Goal: Information Seeking & Learning: Learn about a topic

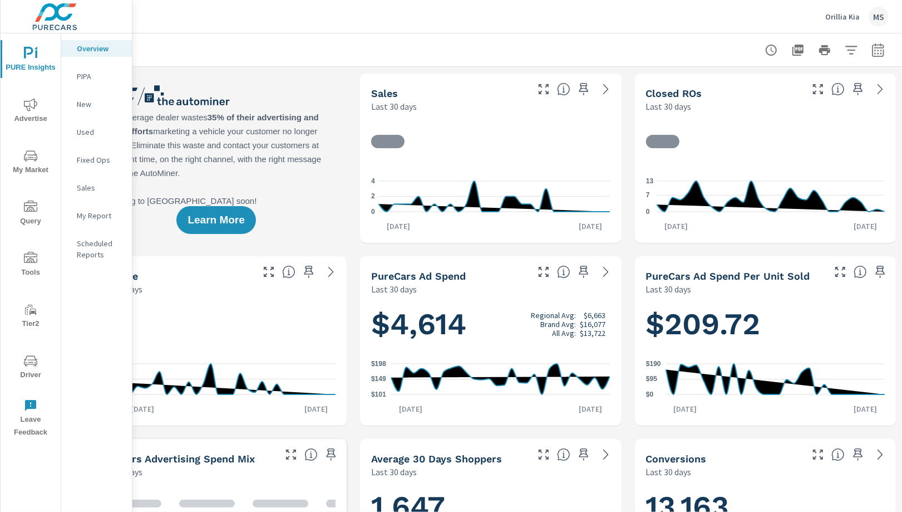
scroll to position [0, 53]
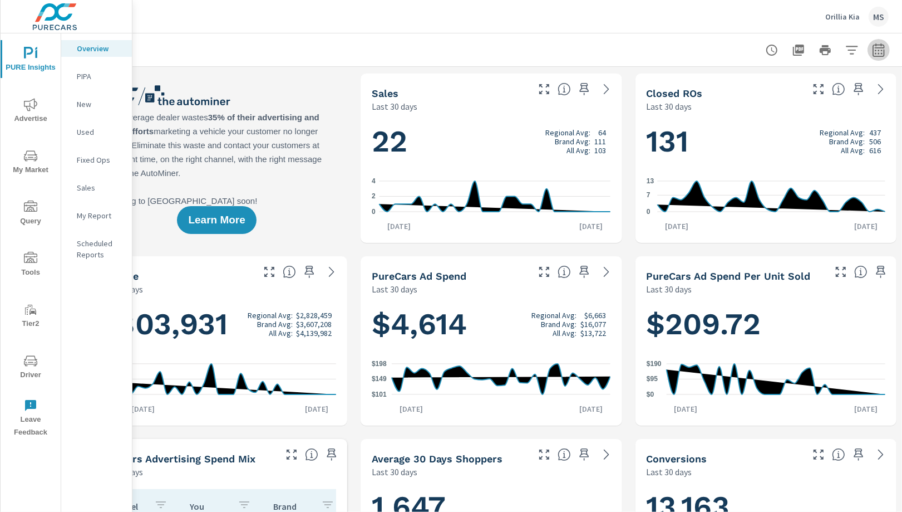
click at [877, 51] on icon "button" at bounding box center [878, 49] width 13 height 13
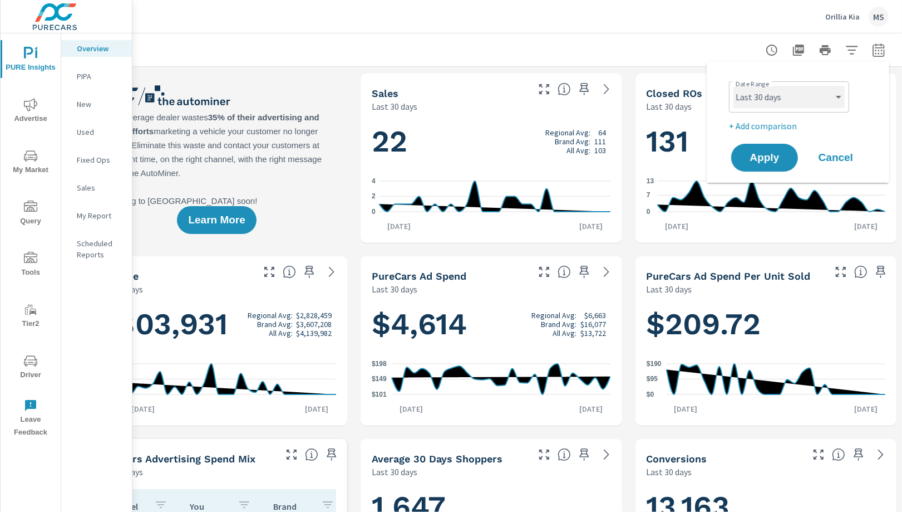
click at [772, 102] on select "Custom Yesterday Last week Last 7 days Last 14 days Last 30 days Last 45 days L…" at bounding box center [789, 97] width 111 height 22
click at [734, 86] on select "Custom Yesterday Last week Last 7 days Last 14 days Last 30 days Last 45 days L…" at bounding box center [789, 97] width 111 height 22
select select "Last month"
click at [765, 123] on p "+ Add comparison" at bounding box center [800, 125] width 142 height 13
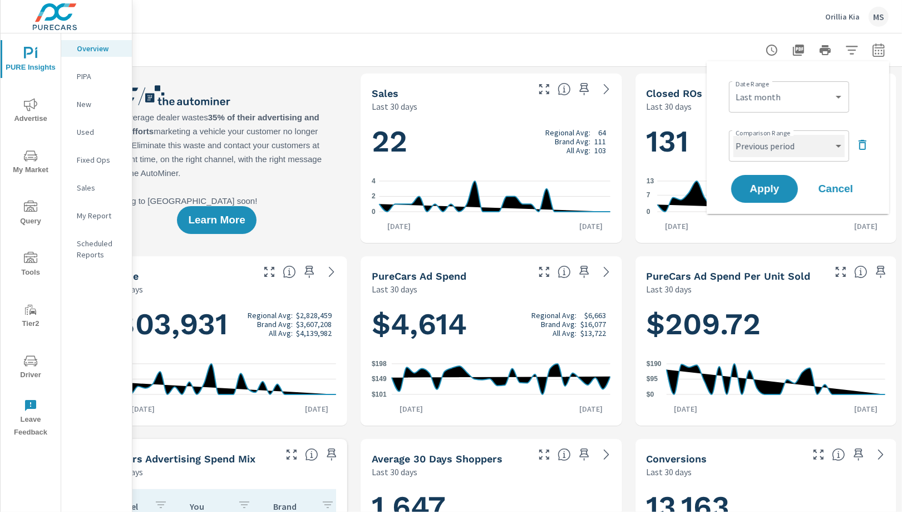
click at [769, 141] on select "Custom Previous period Previous month Previous year" at bounding box center [789, 146] width 111 height 22
click at [734, 135] on select "Custom Previous period Previous month Previous year" at bounding box center [789, 146] width 111 height 22
select select "Previous month"
click at [770, 196] on button "Apply" at bounding box center [764, 188] width 69 height 29
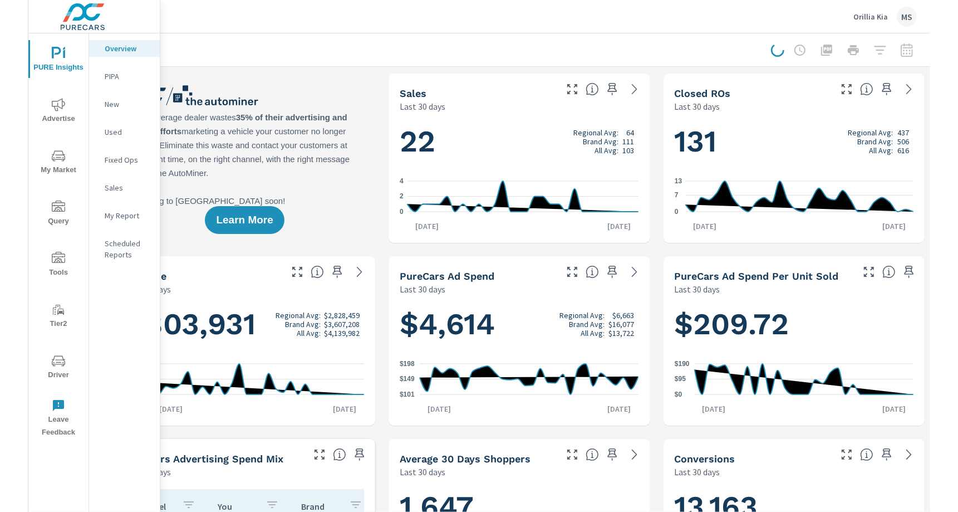
scroll to position [0, 0]
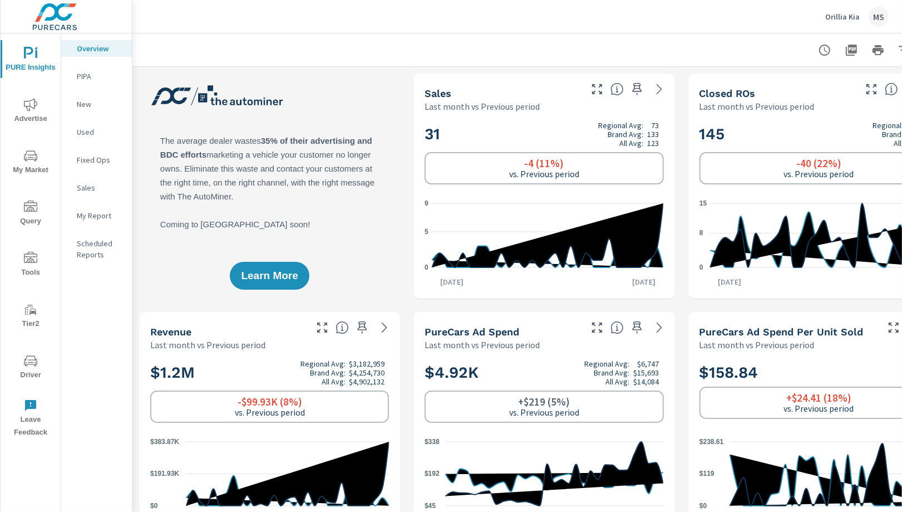
click at [31, 111] on span "Advertise" at bounding box center [30, 111] width 53 height 27
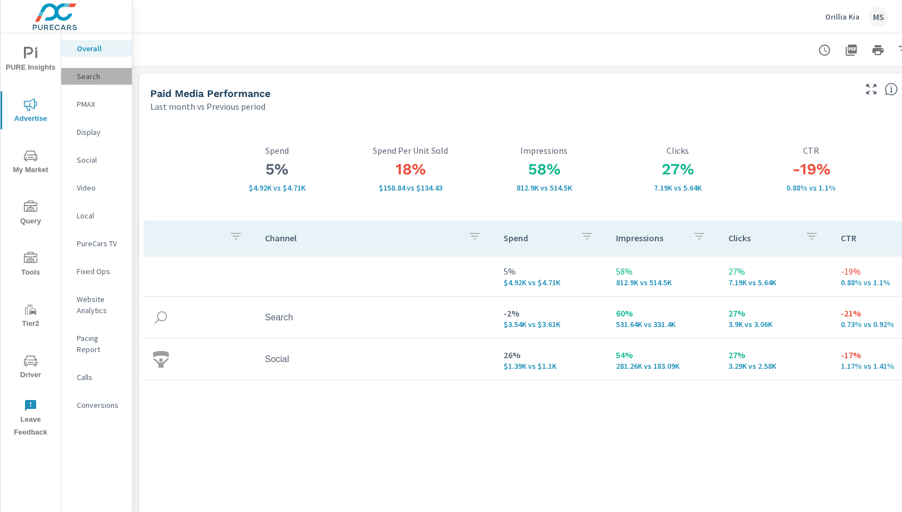
click at [96, 73] on p "Search" at bounding box center [100, 76] width 46 height 11
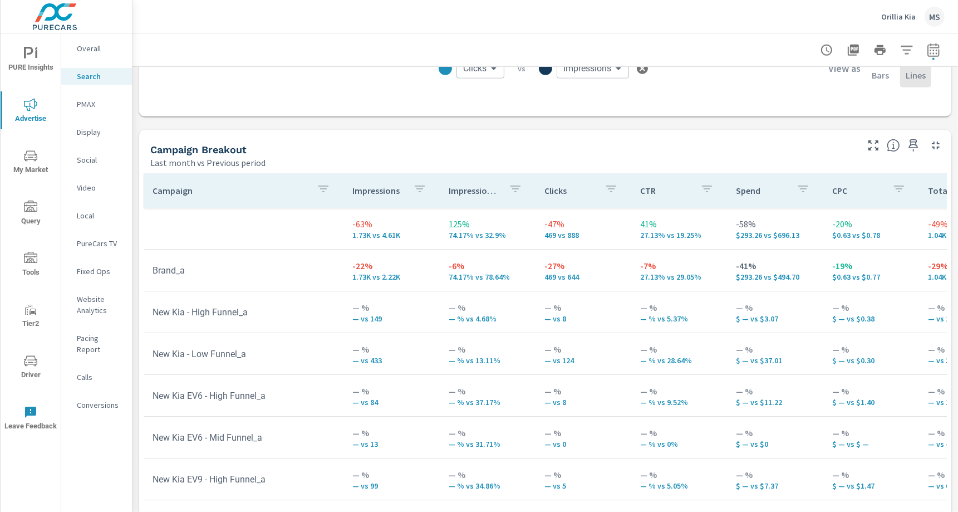
scroll to position [1017, 0]
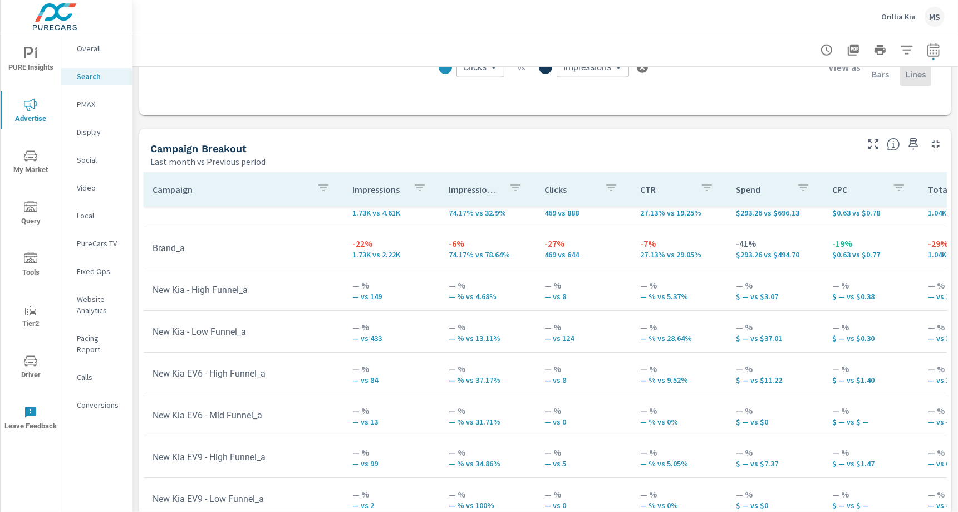
scroll to position [9, 0]
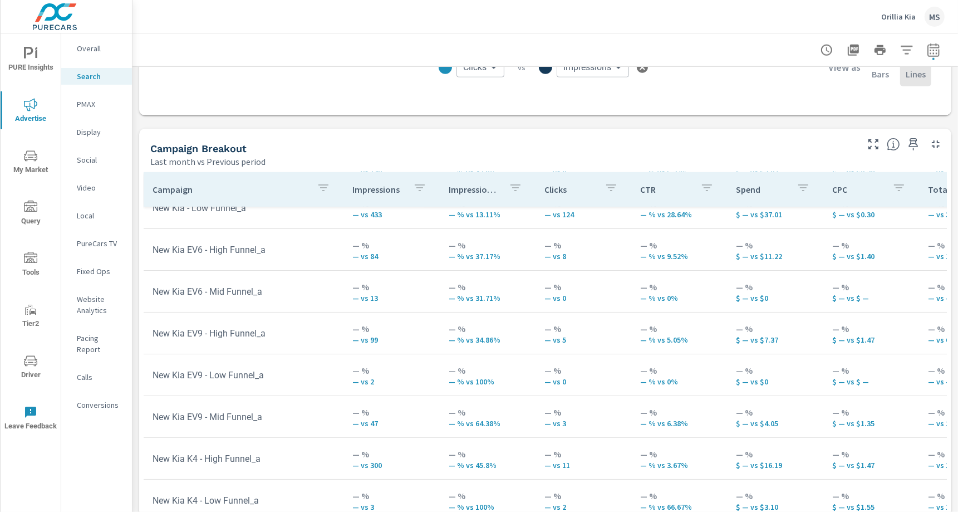
scroll to position [142, 0]
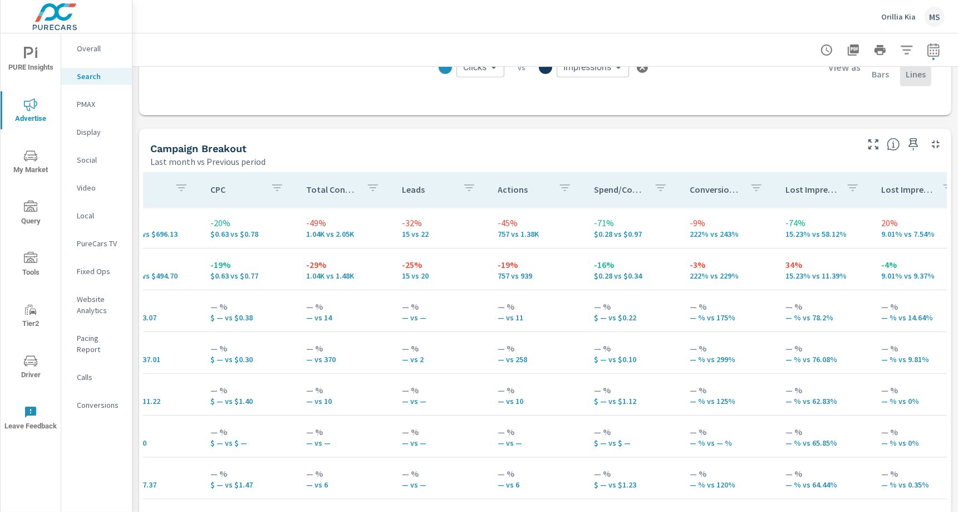
scroll to position [0, 626]
click at [93, 104] on p "PMAX" at bounding box center [100, 104] width 46 height 11
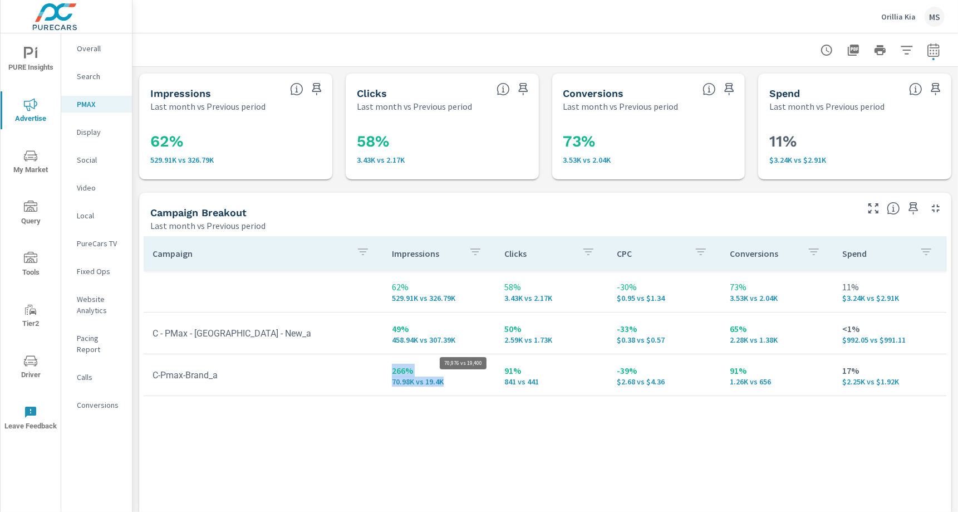
drag, startPoint x: 389, startPoint y: 366, endPoint x: 451, endPoint y: 380, distance: 64.4
click at [451, 380] on td "266% 70.98K vs 19.4K" at bounding box center [439, 375] width 112 height 40
click at [88, 159] on p "Social" at bounding box center [100, 159] width 46 height 11
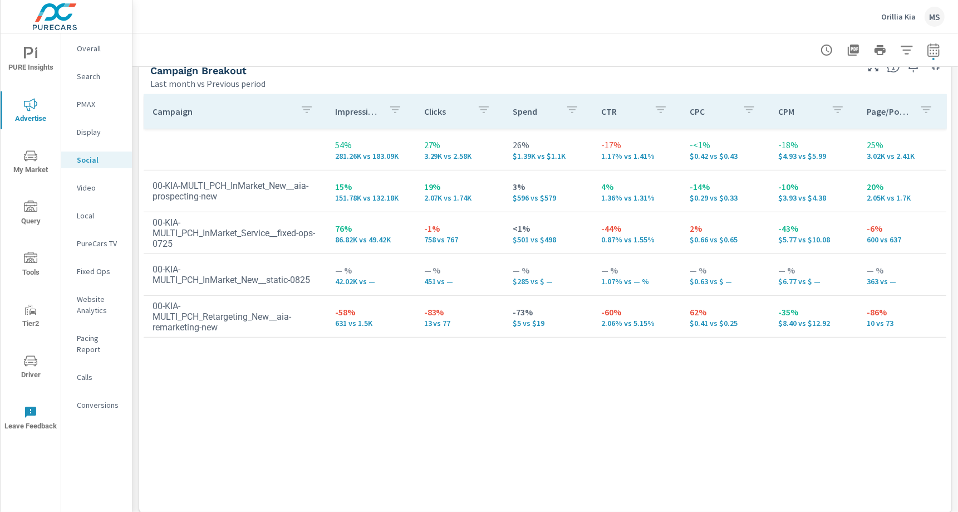
scroll to position [508, 0]
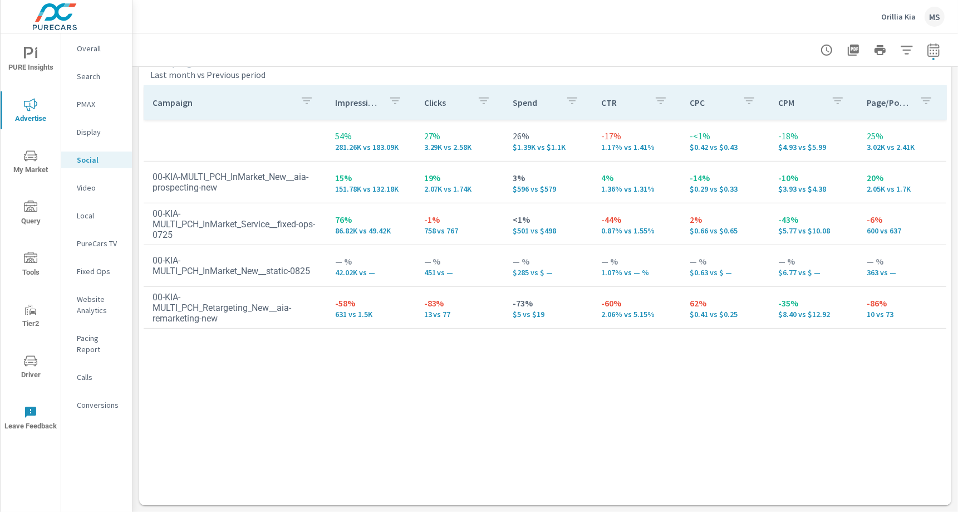
click at [88, 311] on p "Website Analytics" at bounding box center [100, 304] width 46 height 22
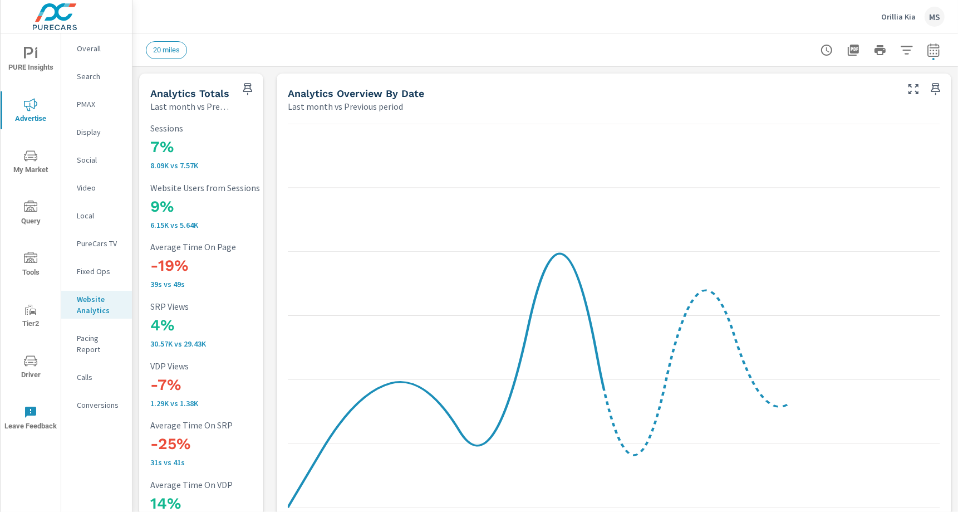
click at [96, 399] on p "Conversions" at bounding box center [100, 404] width 46 height 11
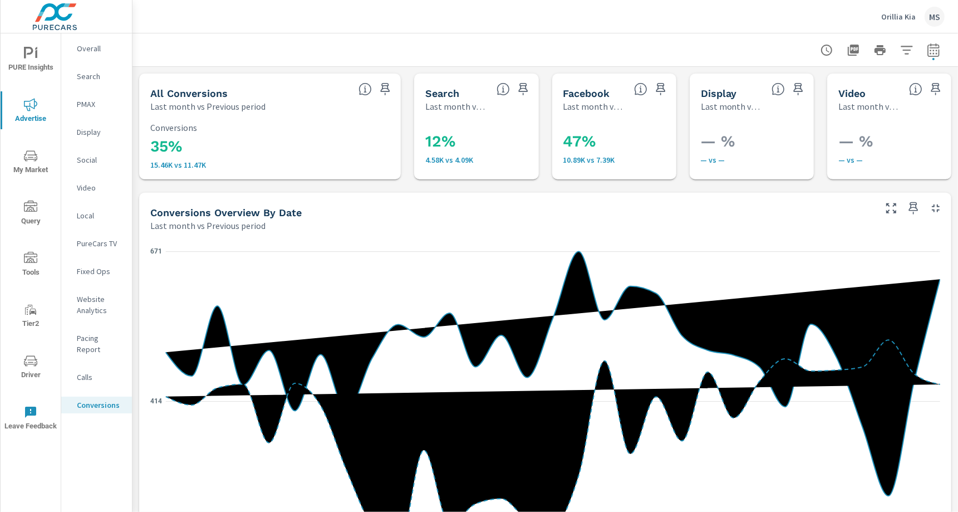
scroll to position [334, 0]
click at [86, 301] on p "Website Analytics" at bounding box center [100, 304] width 46 height 22
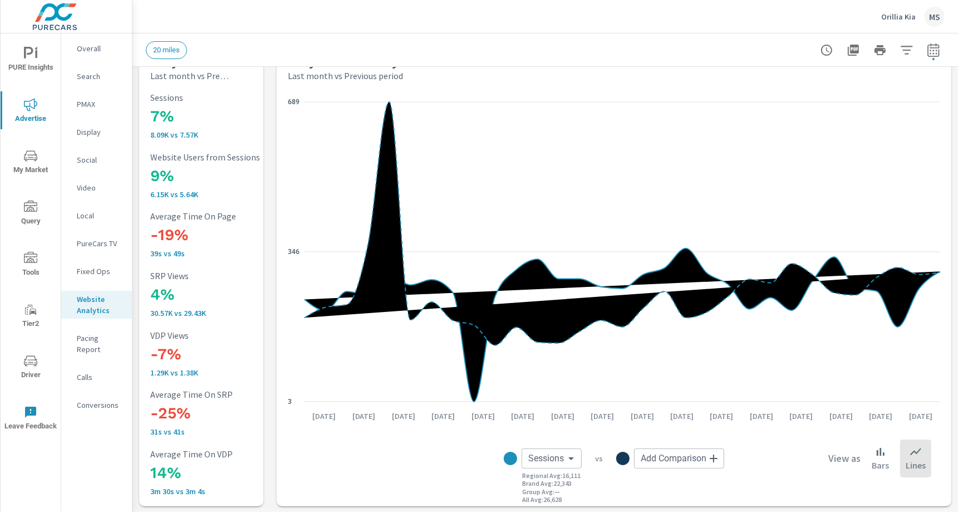
scroll to position [42, 0]
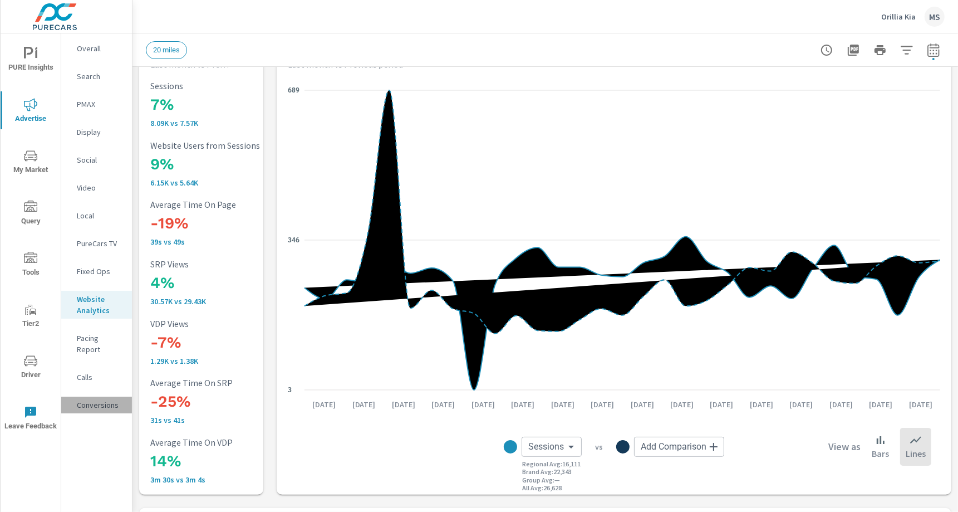
click at [101, 399] on p "Conversions" at bounding box center [100, 404] width 46 height 11
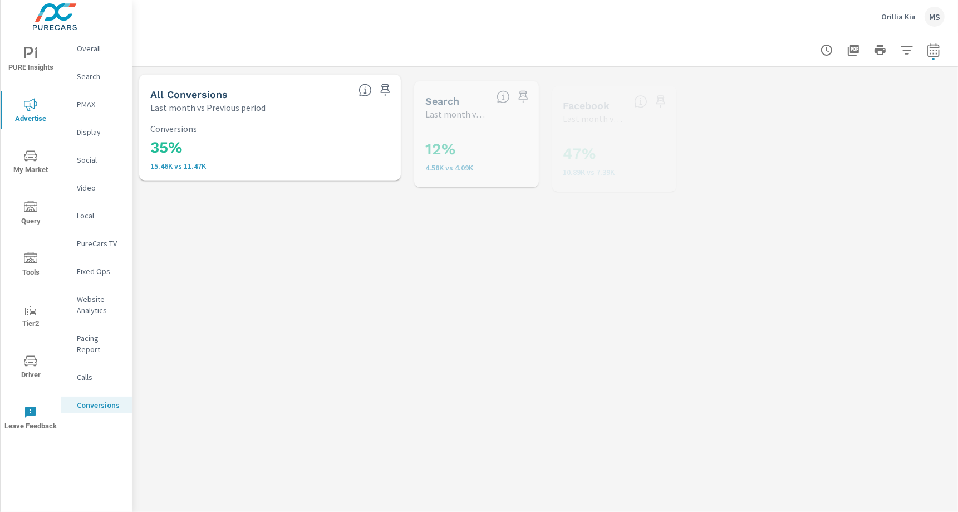
scroll to position [334, 0]
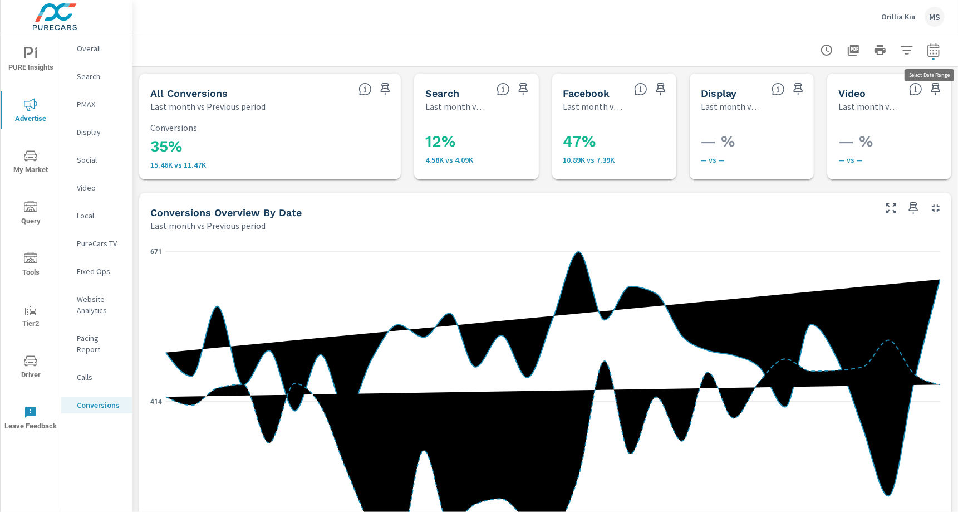
click at [902, 47] on icon "button" at bounding box center [933, 49] width 12 height 13
select select "Last month"
select select "Previous period"
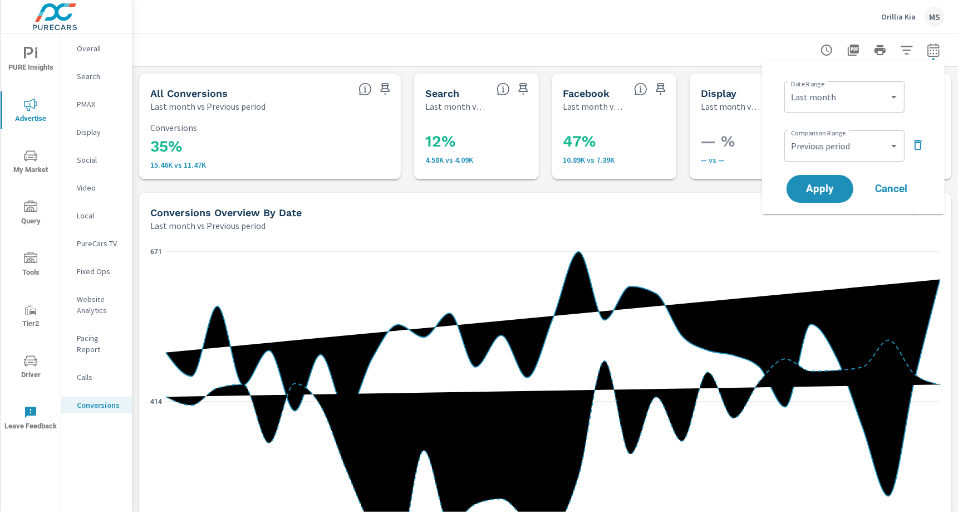
click at [902, 15] on div "MS" at bounding box center [935, 17] width 20 height 20
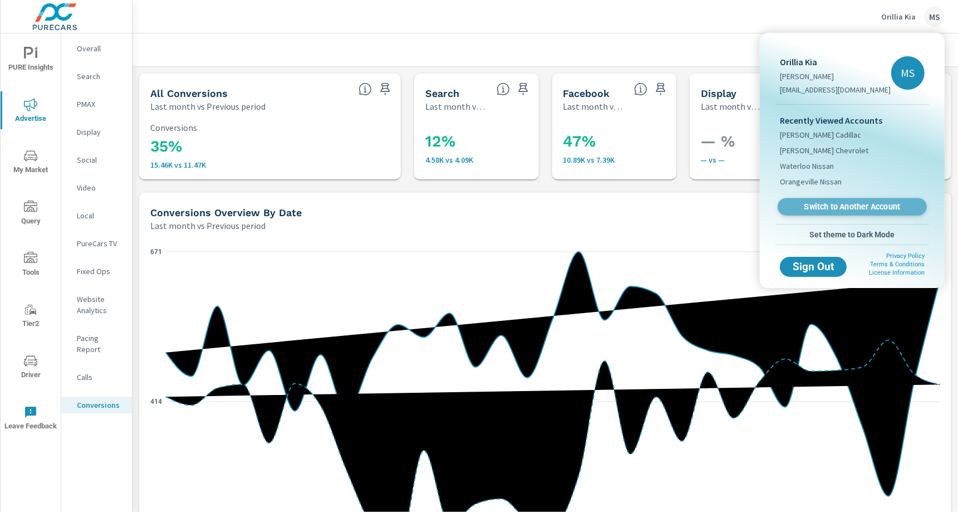
click at [833, 207] on span "Switch to Another Account" at bounding box center [852, 206] width 136 height 11
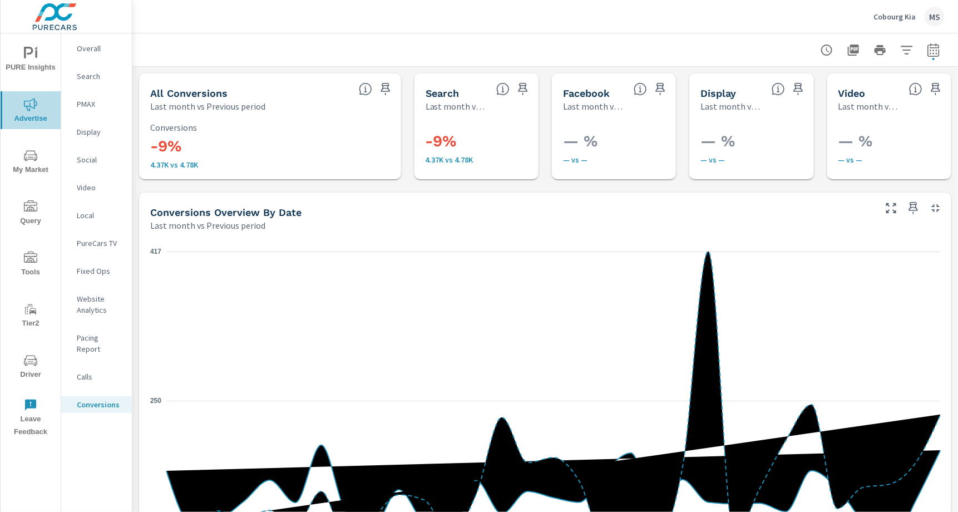
click at [31, 94] on button "Advertise" at bounding box center [31, 110] width 60 height 38
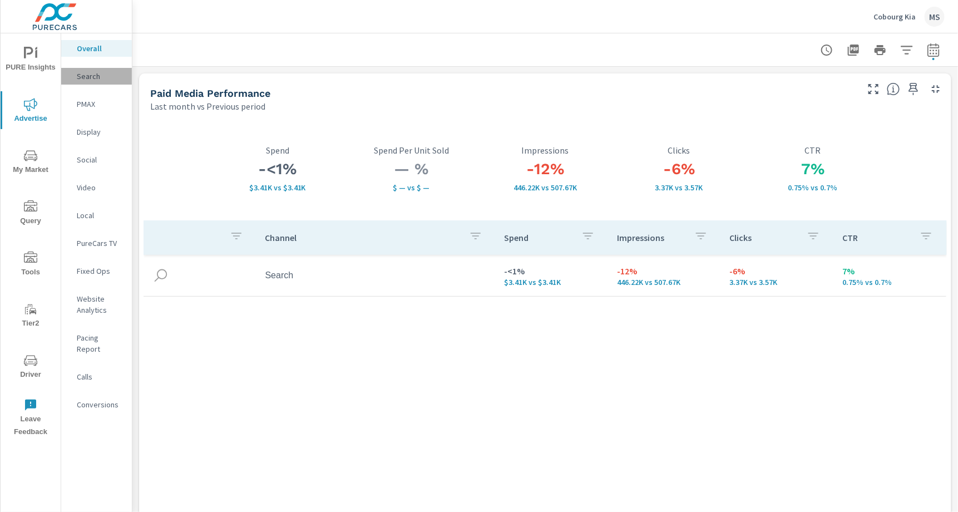
click at [85, 80] on p "Search" at bounding box center [100, 76] width 46 height 11
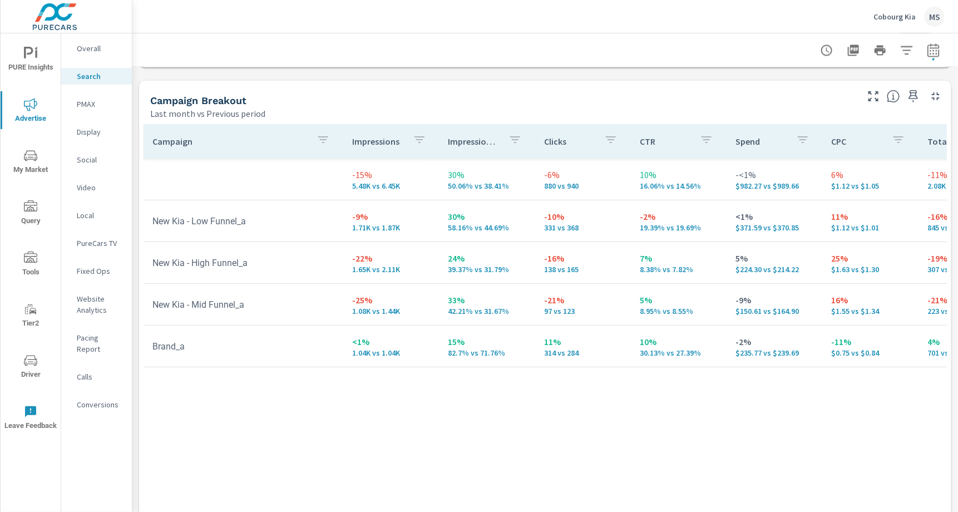
scroll to position [1051, 0]
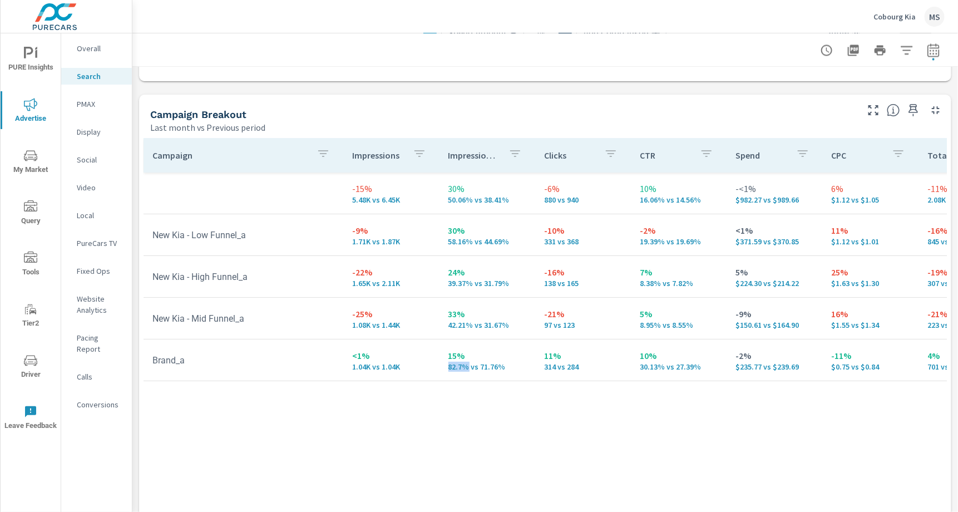
drag, startPoint x: 444, startPoint y: 363, endPoint x: 464, endPoint y: 368, distance: 21.1
click at [464, 368] on td "15% 82.7% vs 71.76%" at bounding box center [488, 360] width 96 height 40
click at [94, 104] on p "PMAX" at bounding box center [100, 104] width 46 height 11
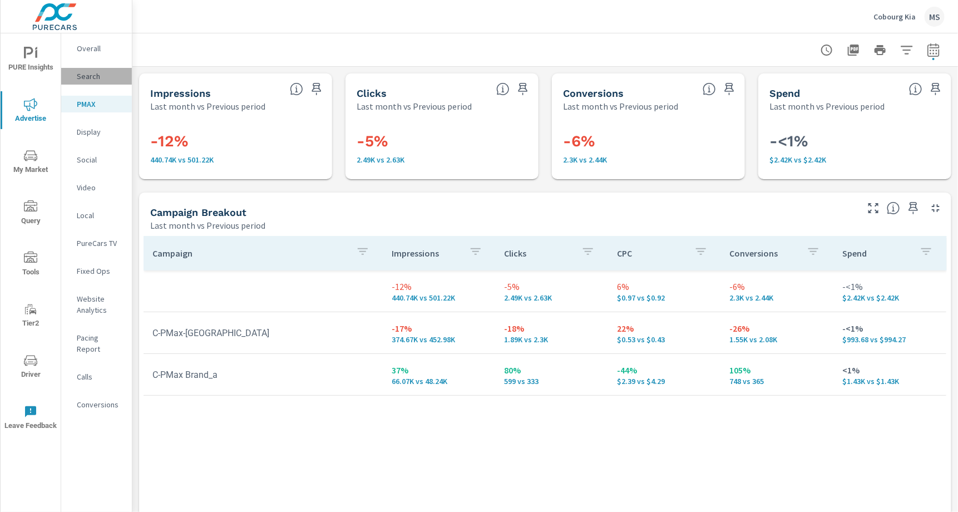
click at [94, 71] on p "Search" at bounding box center [100, 76] width 46 height 11
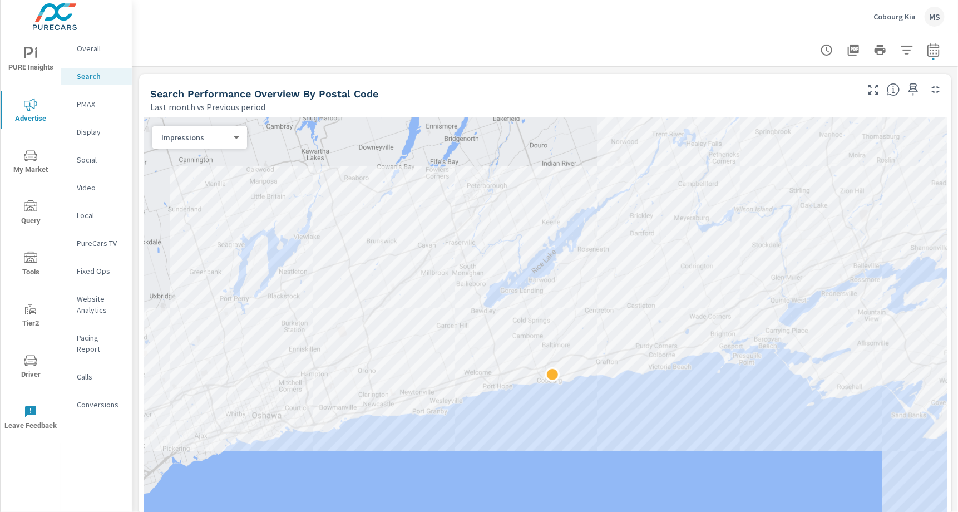
scroll to position [132, 0]
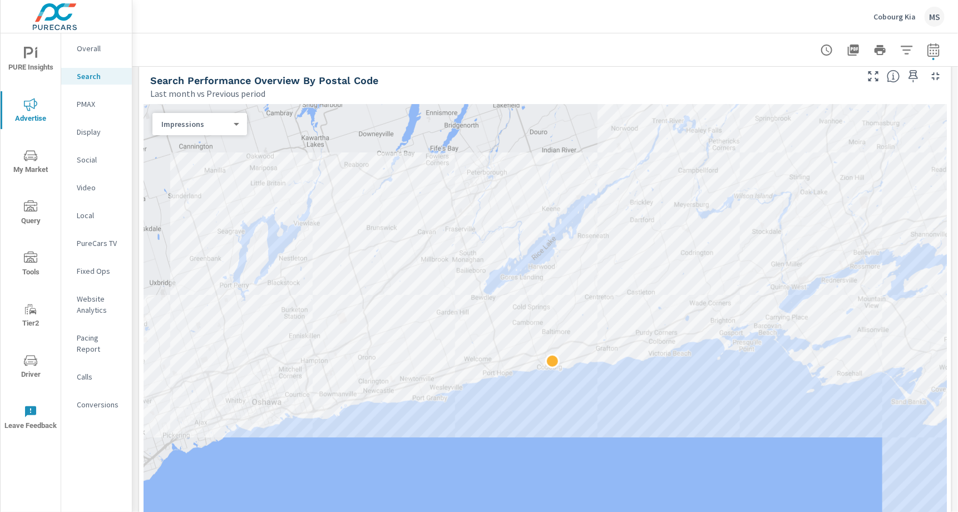
click at [29, 355] on icon "nav menu" at bounding box center [30, 360] width 13 height 13
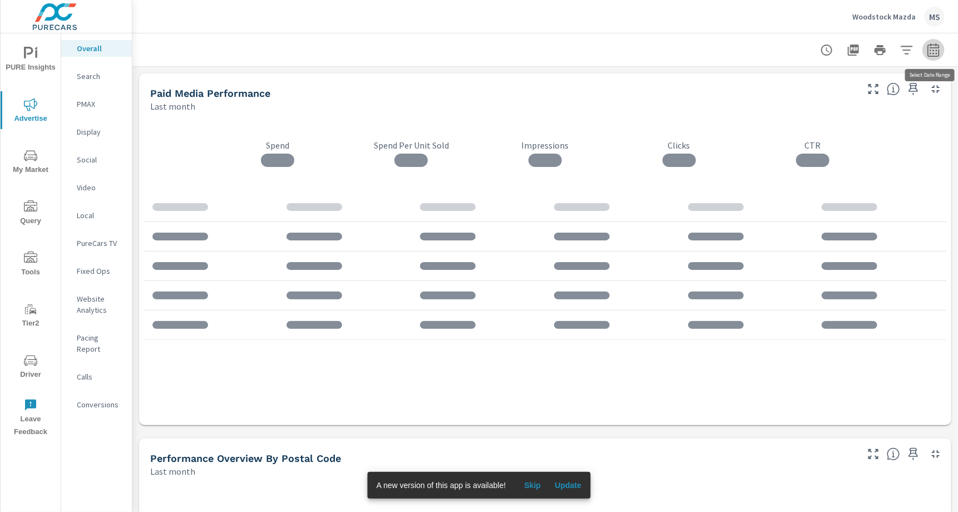
click at [935, 54] on icon "button" at bounding box center [933, 49] width 13 height 13
select select "Last month"
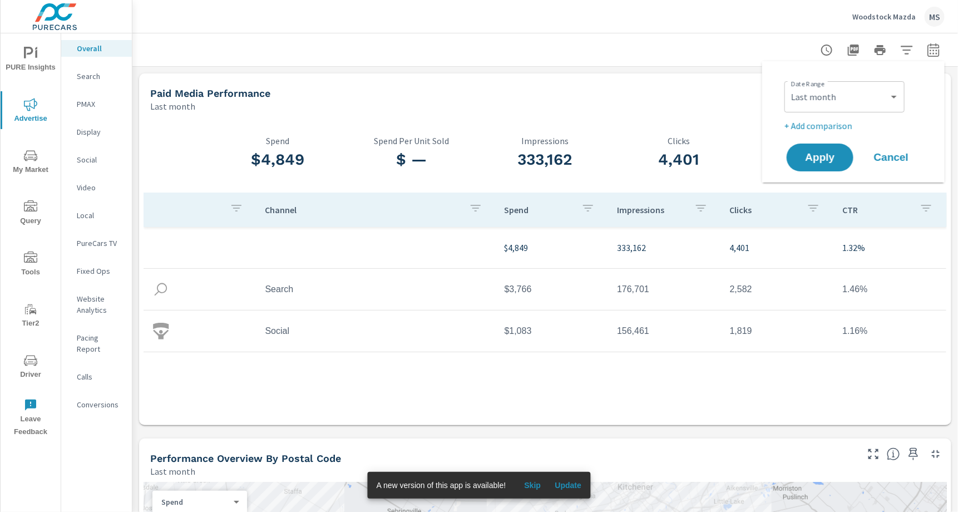
click at [830, 129] on p "+ Add comparison" at bounding box center [856, 125] width 142 height 13
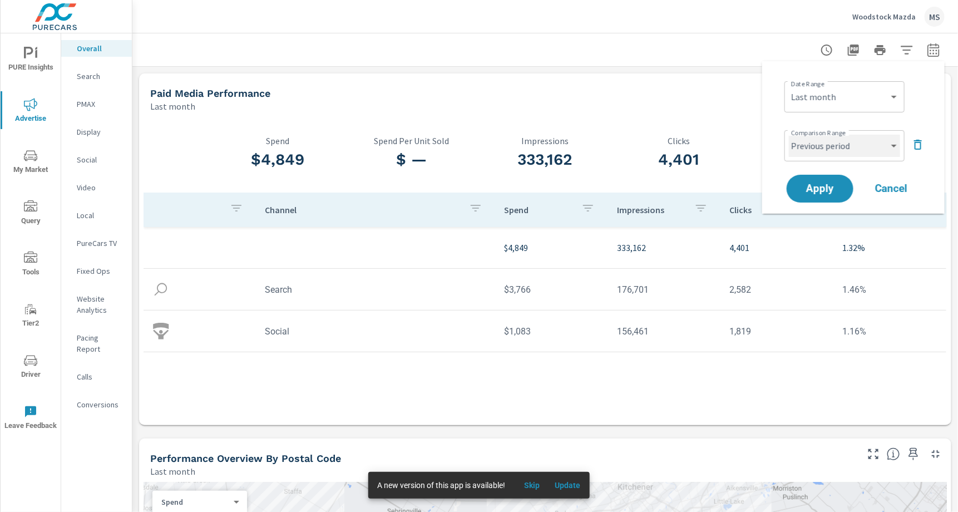
click at [828, 142] on select "Custom Previous period Previous month Previous year" at bounding box center [844, 146] width 111 height 22
click at [789, 135] on select "Custom Previous period Previous month Previous year" at bounding box center [844, 146] width 111 height 22
select select "Previous month"
click at [829, 192] on span "Apply" at bounding box center [821, 189] width 46 height 11
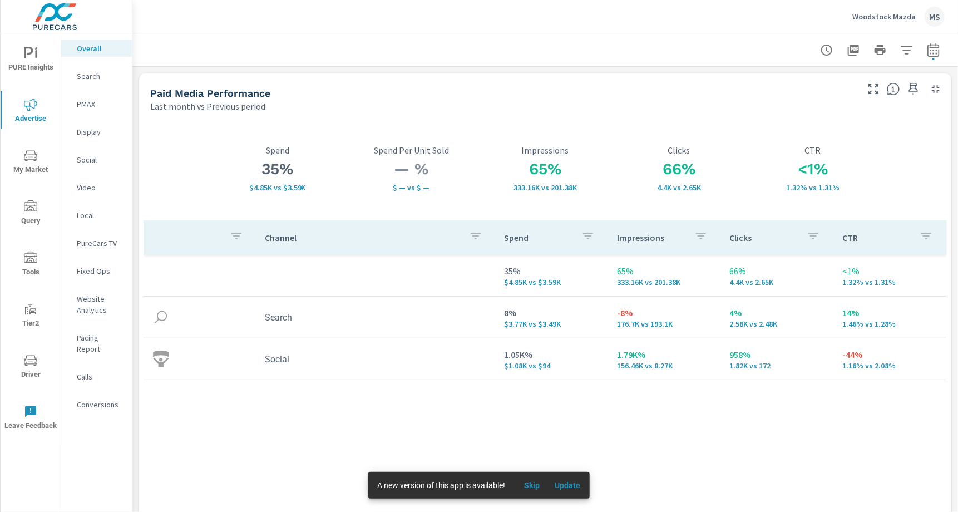
click at [92, 307] on p "Website Analytics" at bounding box center [100, 304] width 46 height 22
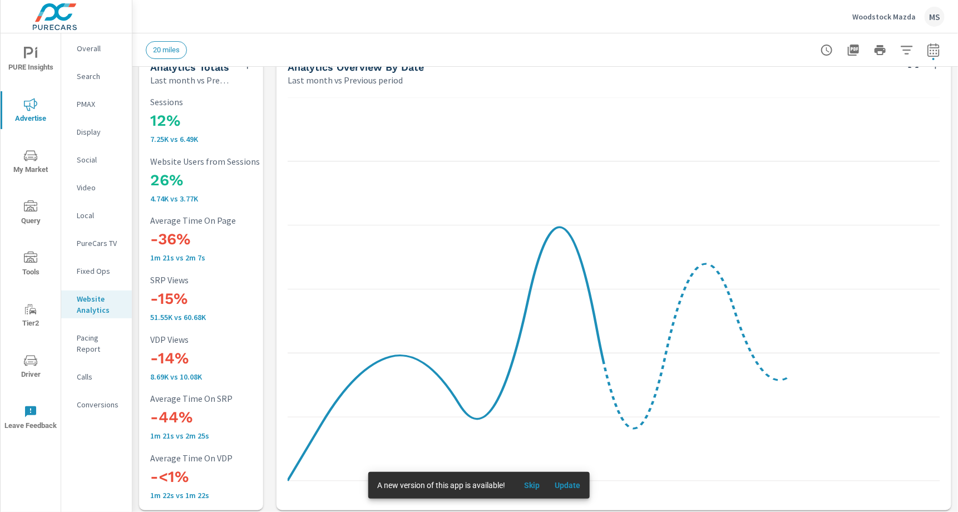
scroll to position [1, 0]
click at [91, 105] on p "PMAX" at bounding box center [100, 104] width 46 height 11
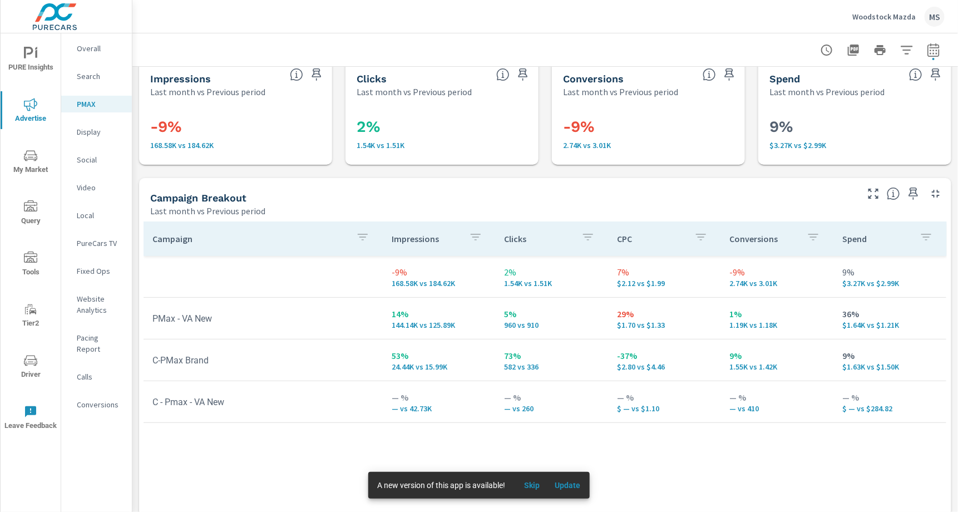
scroll to position [15, 0]
click at [104, 399] on p "Conversions" at bounding box center [100, 404] width 46 height 11
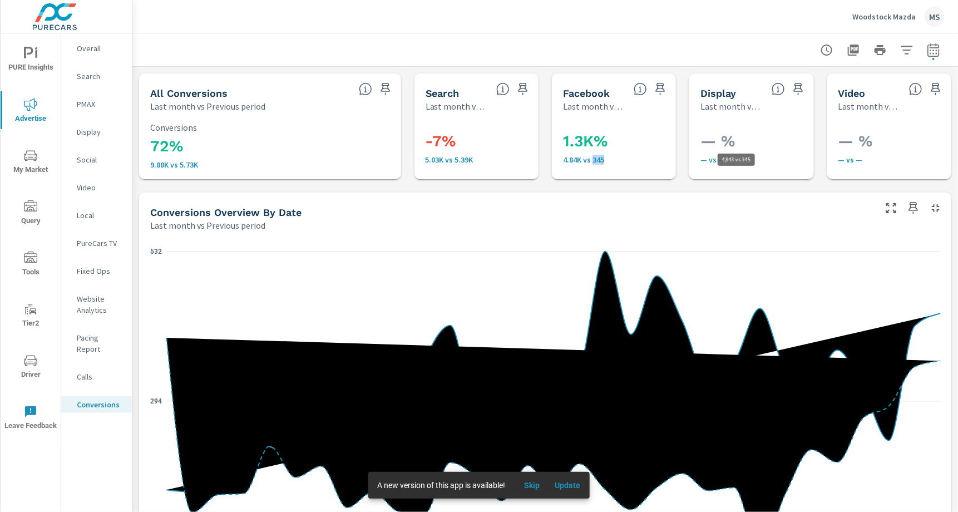
drag, startPoint x: 593, startPoint y: 161, endPoint x: 604, endPoint y: 161, distance: 11.1
click at [604, 161] on p "4.84K vs 345" at bounding box center [636, 159] width 147 height 9
click at [23, 366] on span "Driver" at bounding box center [30, 367] width 53 height 27
